Goal: Navigation & Orientation: Find specific page/section

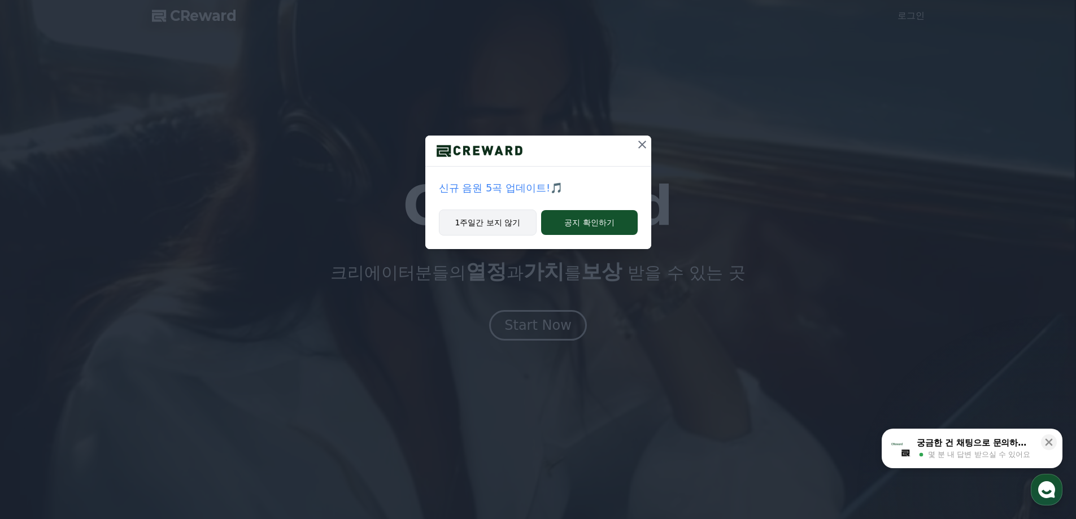
click at [484, 223] on button "1주일간 보지 않기" at bounding box center [488, 222] width 98 height 26
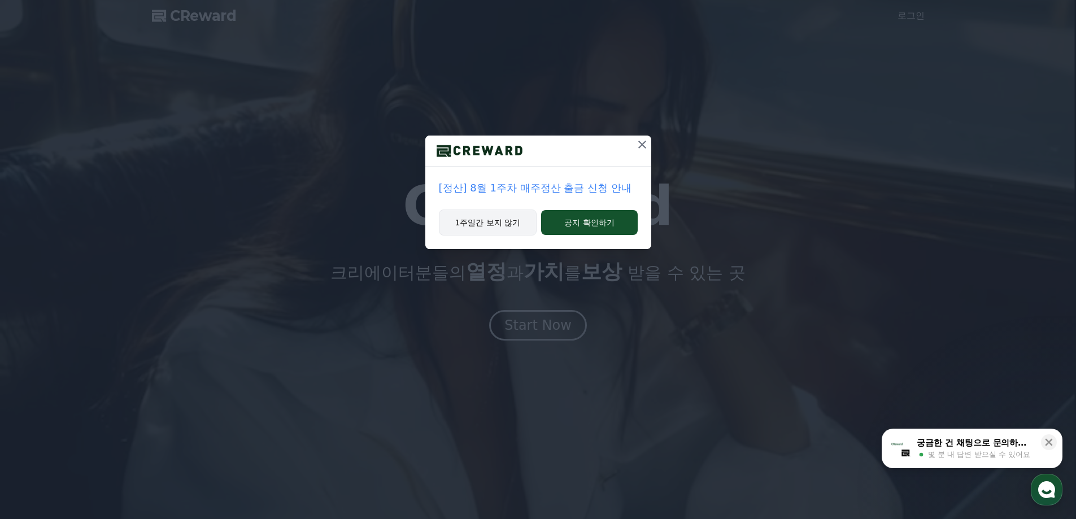
click at [493, 225] on button "1주일간 보지 않기" at bounding box center [488, 222] width 98 height 26
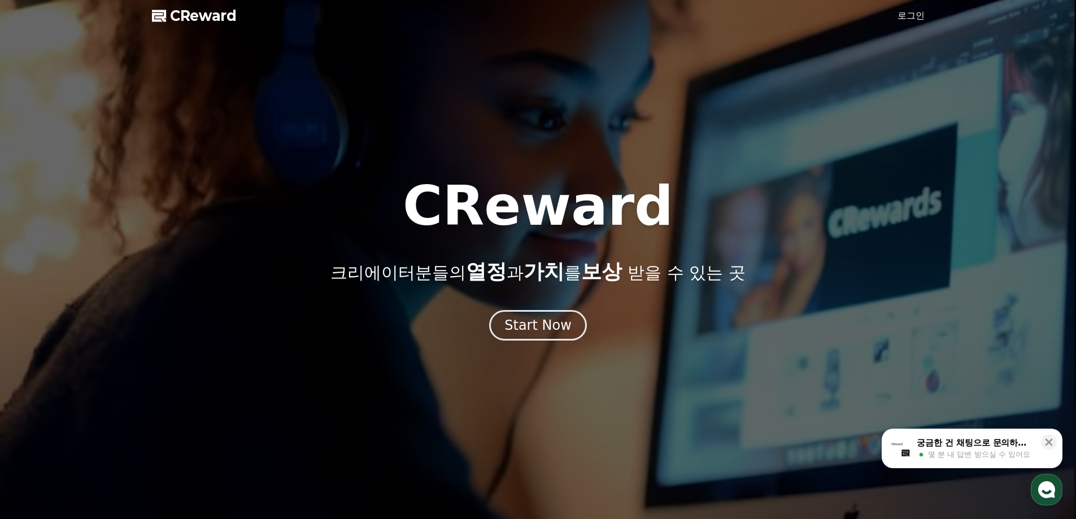
click at [495, 225] on h1 "CReward" at bounding box center [538, 206] width 270 height 54
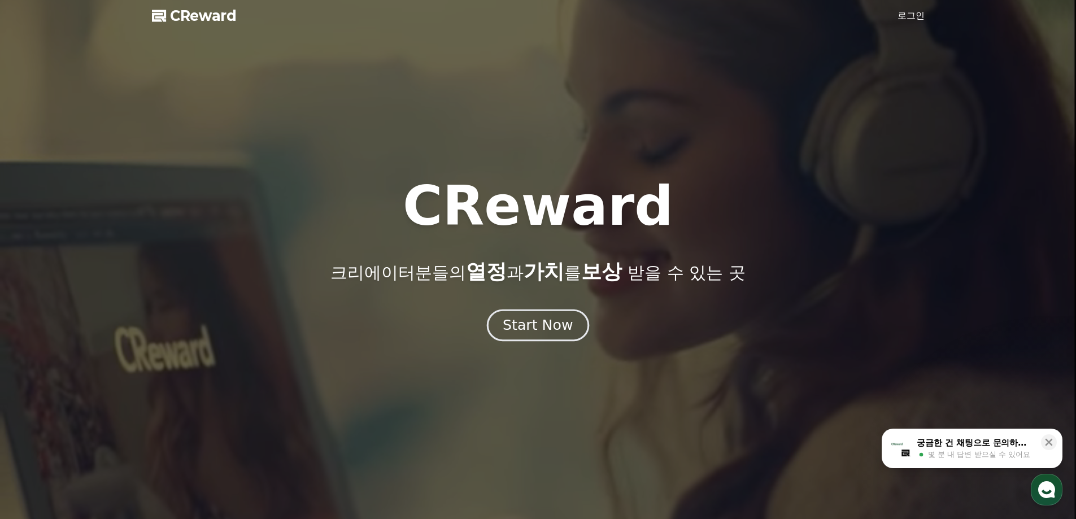
click at [518, 318] on div "Start Now" at bounding box center [537, 325] width 70 height 19
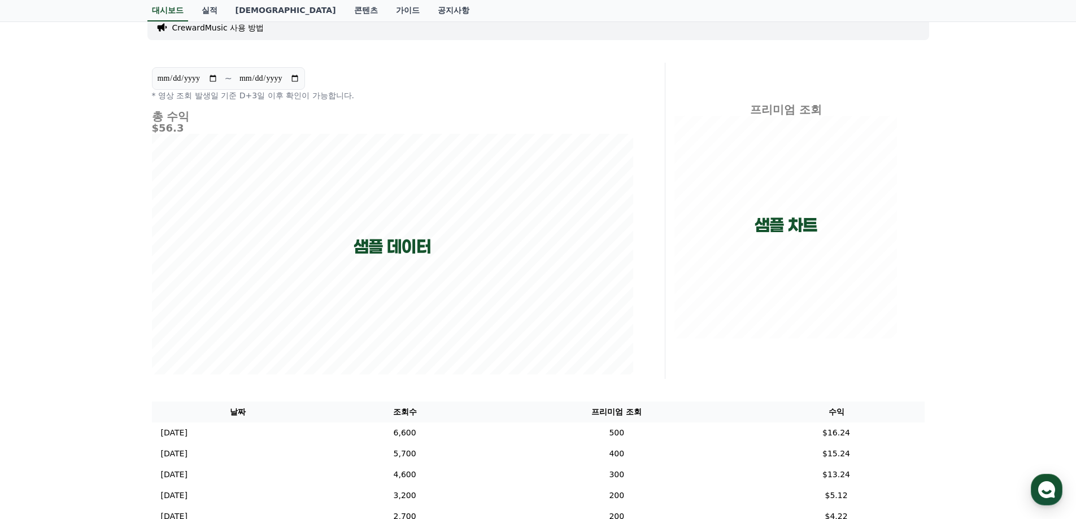
scroll to position [15, 0]
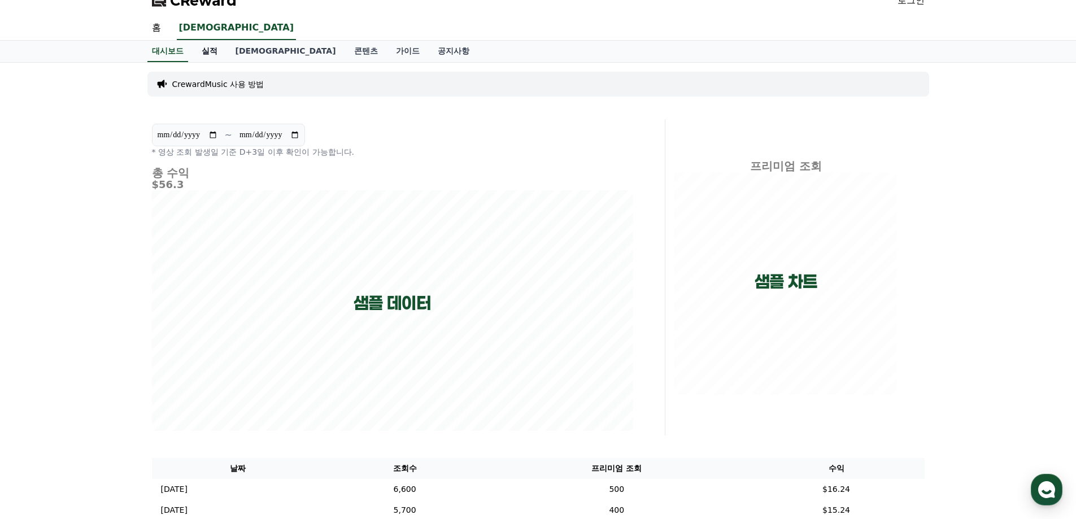
click at [210, 53] on link "실적" at bounding box center [210, 51] width 34 height 21
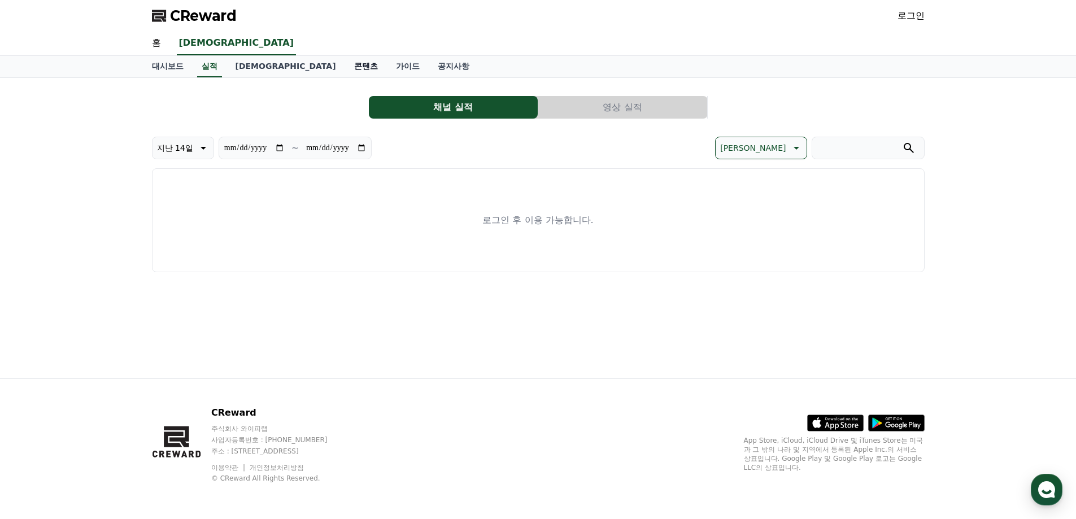
click at [345, 67] on link "콘텐츠" at bounding box center [366, 66] width 42 height 21
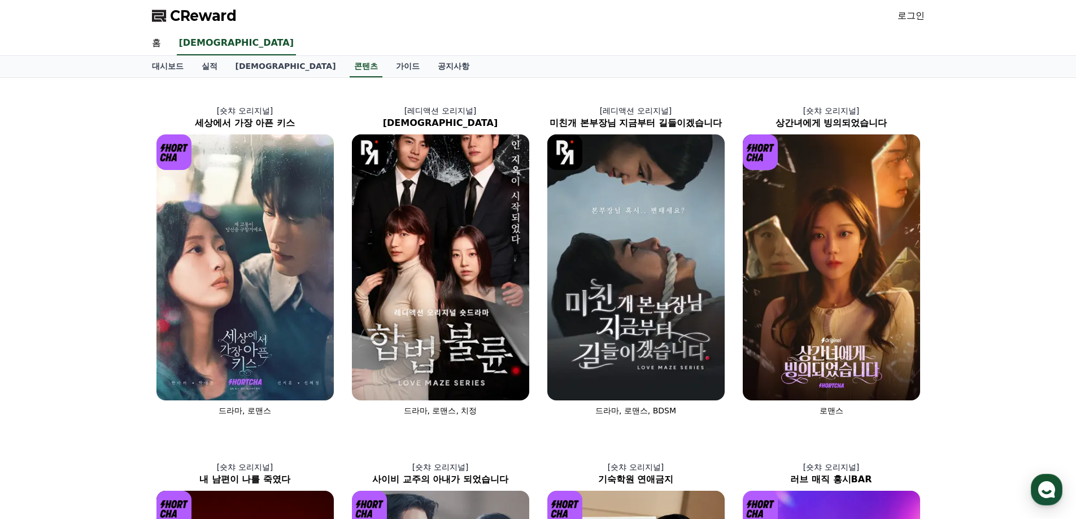
drag, startPoint x: 947, startPoint y: 216, endPoint x: 995, endPoint y: 189, distance: 54.9
click at [995, 189] on div "[숏챠 오리지널] 세상에서 가장 아픈 키스 드라마, 로맨스 [레디액션 오리지널] 합법불륜 드라마, 로맨스, 치정 [레디액션 오리지널] 미친개 …" at bounding box center [538, 432] width 1076 height 708
click at [190, 19] on span "CReward" at bounding box center [203, 16] width 67 height 18
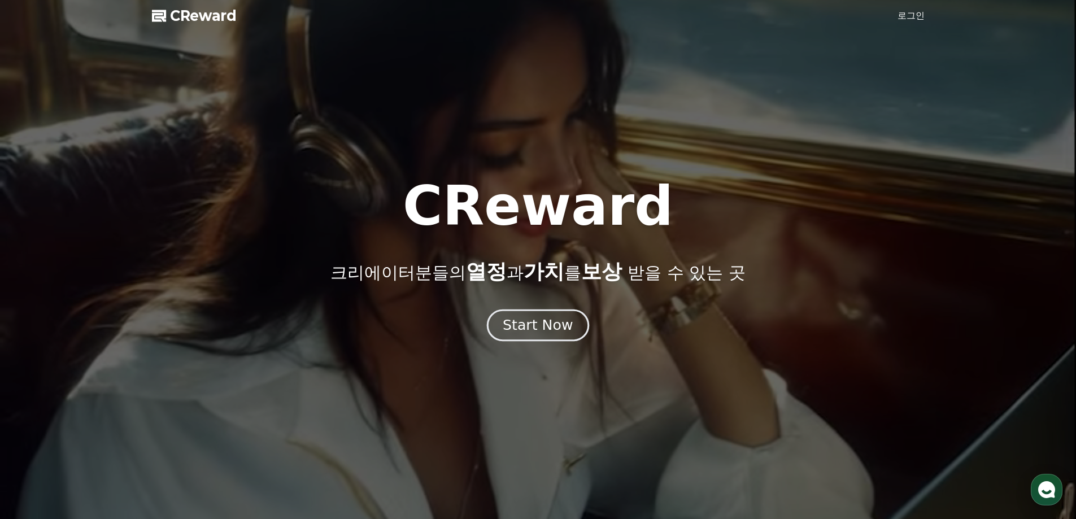
click at [558, 321] on div "Start Now" at bounding box center [537, 325] width 70 height 19
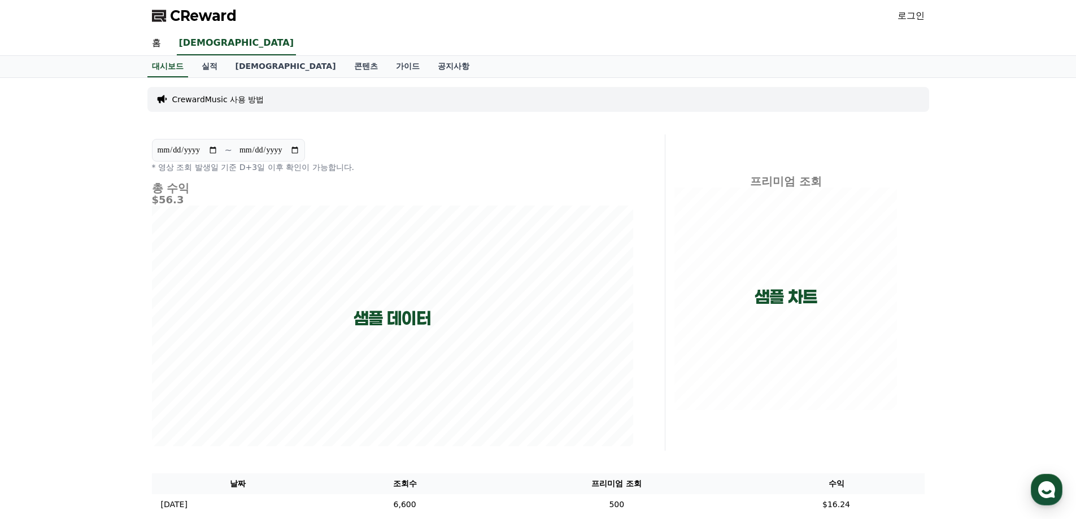
click at [919, 15] on link "로그인" at bounding box center [910, 16] width 27 height 14
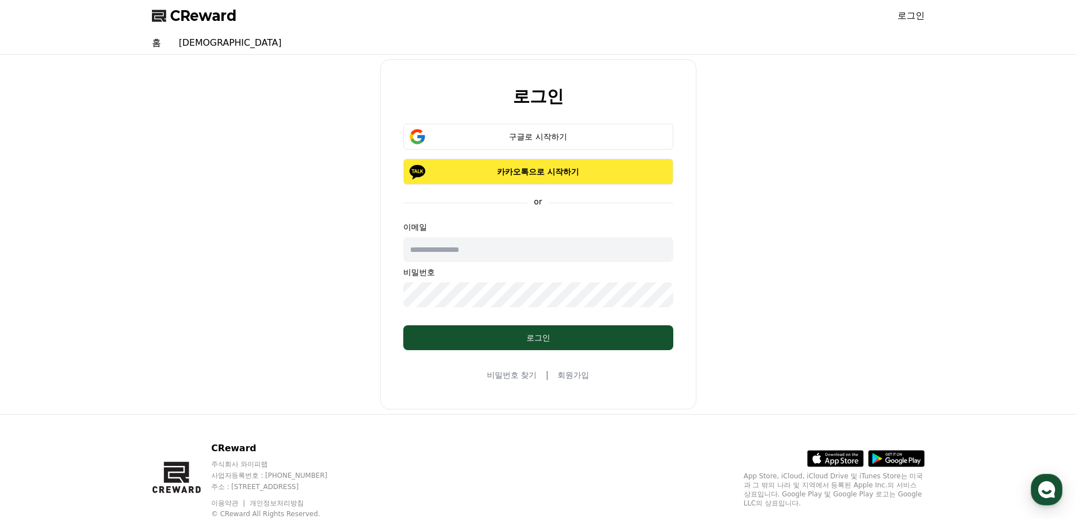
click at [562, 168] on p "카카오톡으로 시작하기" at bounding box center [538, 171] width 237 height 11
click at [569, 173] on div "Loading..." at bounding box center [538, 171] width 237 height 11
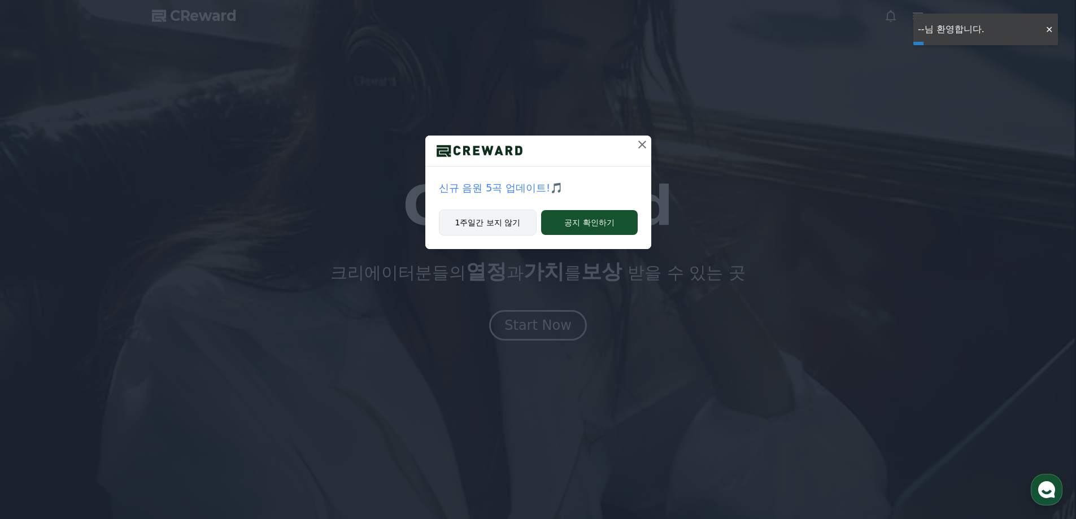
click at [504, 216] on button "1주일간 보지 않기" at bounding box center [488, 222] width 98 height 26
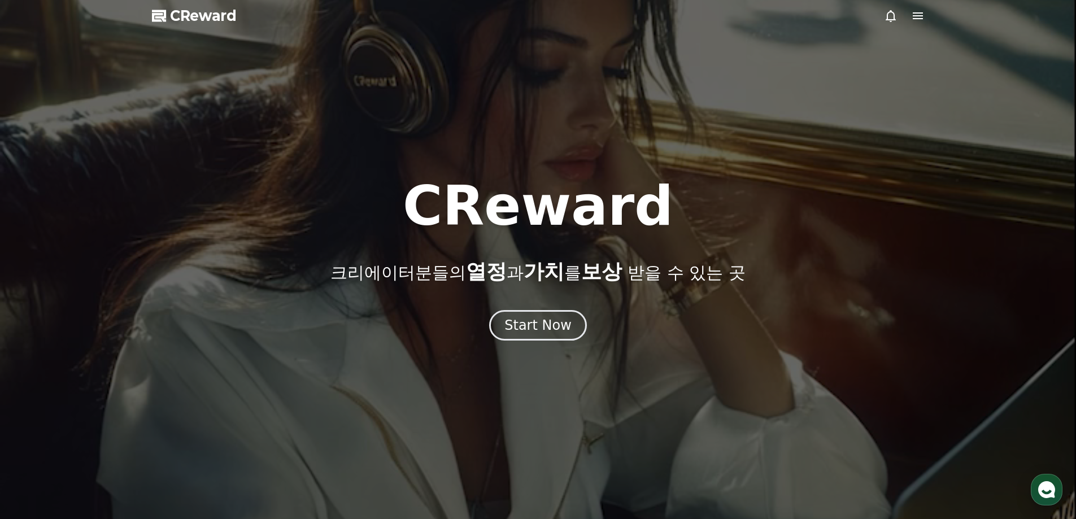
click at [504, 216] on h1 "CReward" at bounding box center [538, 206] width 270 height 54
click at [924, 19] on icon at bounding box center [918, 16] width 14 height 14
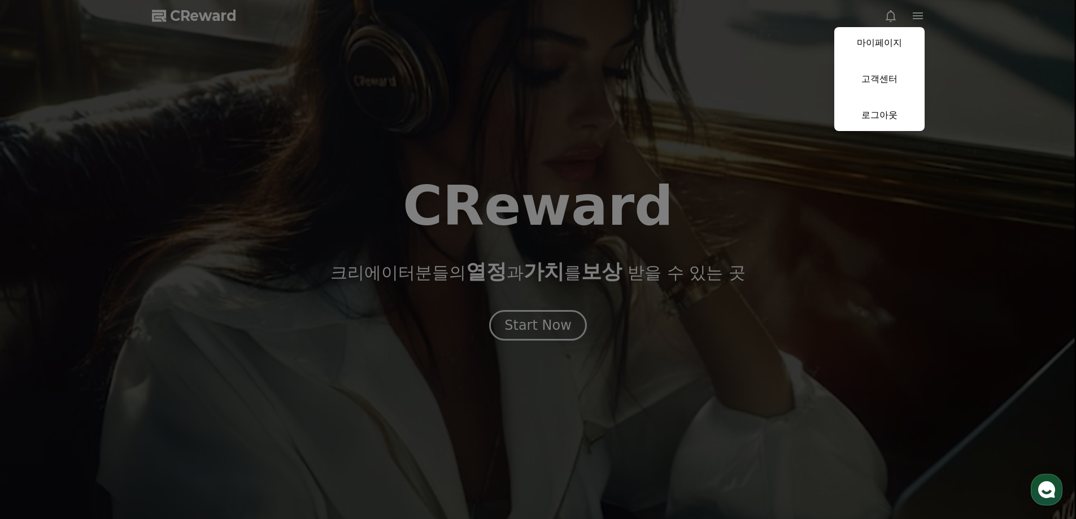
click at [505, 324] on button "close" at bounding box center [538, 259] width 1076 height 519
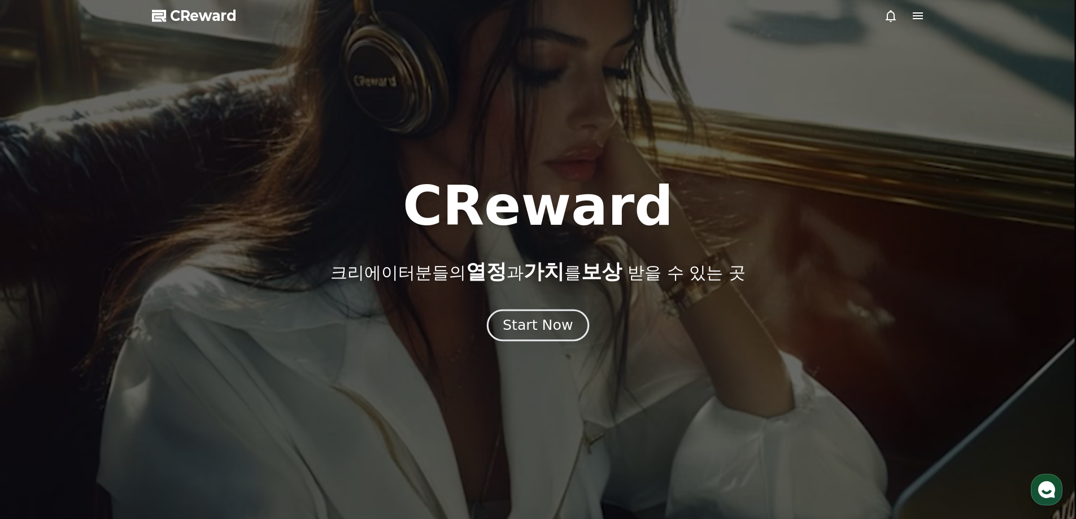
click at [505, 324] on button "Start Now" at bounding box center [538, 325] width 102 height 32
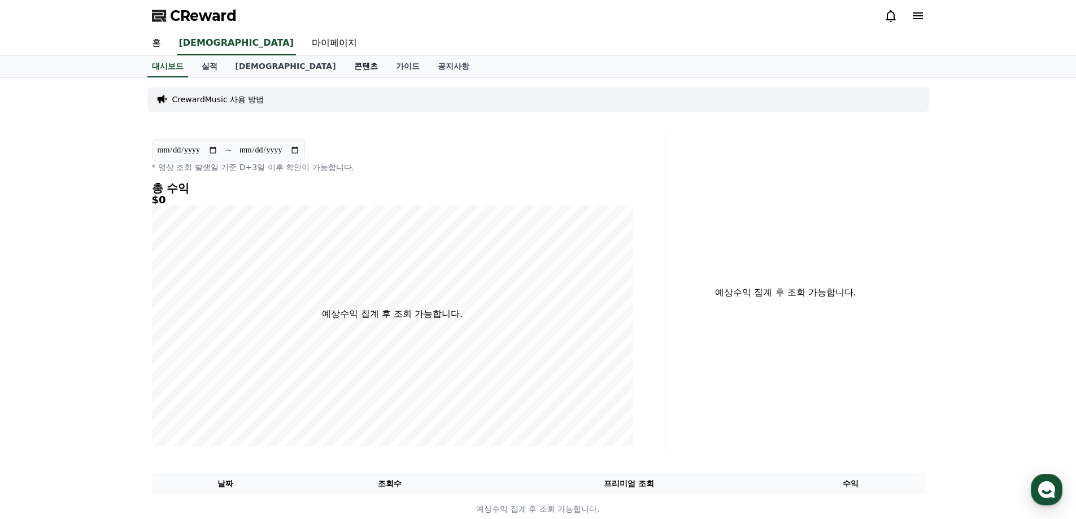
click at [345, 67] on link "콘텐츠" at bounding box center [366, 66] width 42 height 21
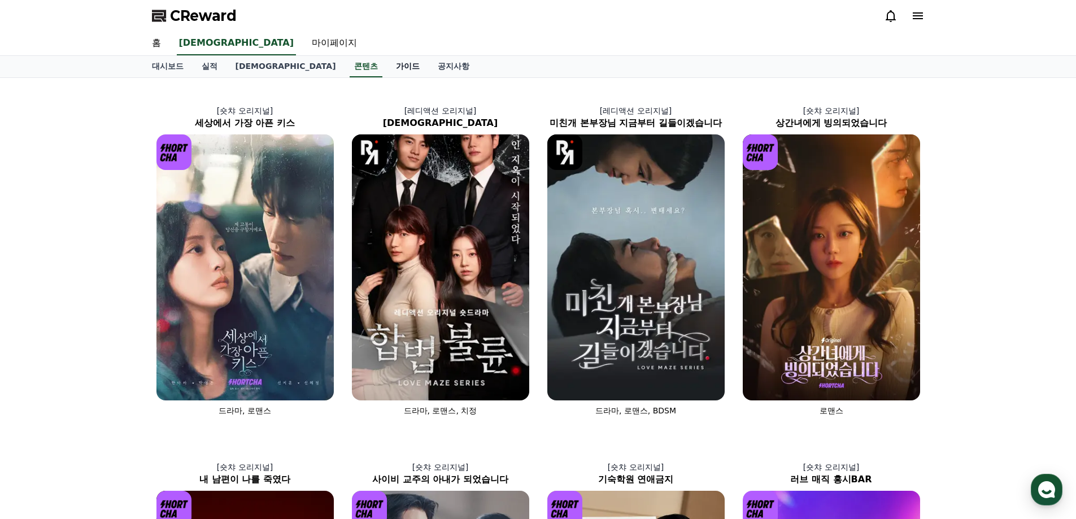
click at [387, 65] on link "가이드" at bounding box center [408, 66] width 42 height 21
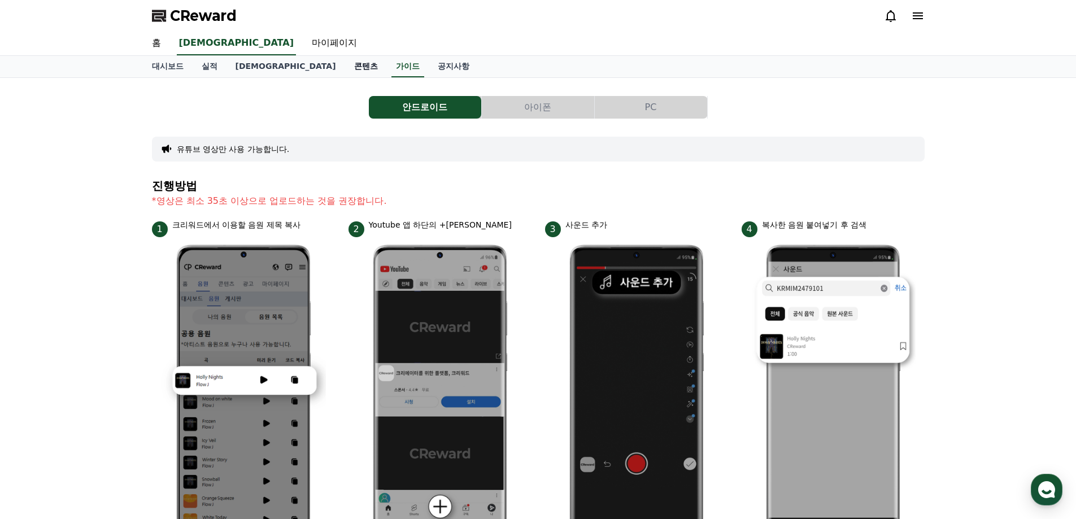
click at [345, 69] on link "콘텐츠" at bounding box center [366, 66] width 42 height 21
